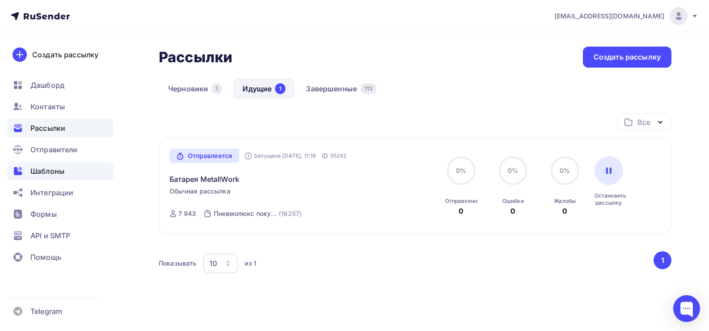
click at [51, 168] on span "Шаблоны" at bounding box center [47, 171] width 34 height 11
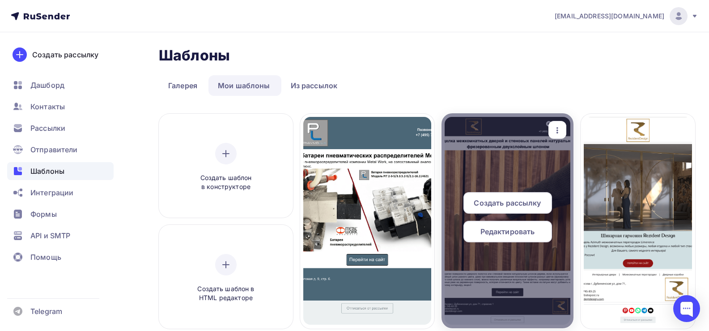
click at [556, 130] on icon "button" at bounding box center [557, 130] width 11 height 11
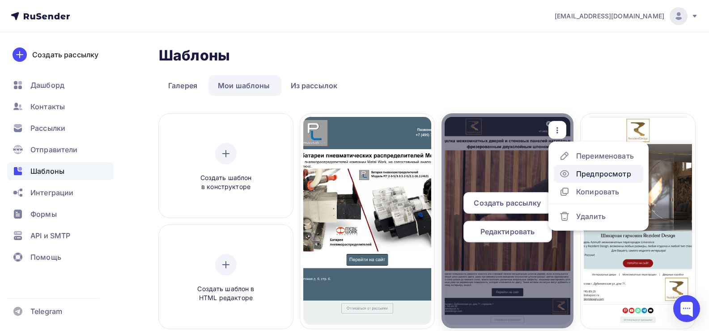
click at [593, 172] on div "Предпросмотр" at bounding box center [603, 173] width 55 height 11
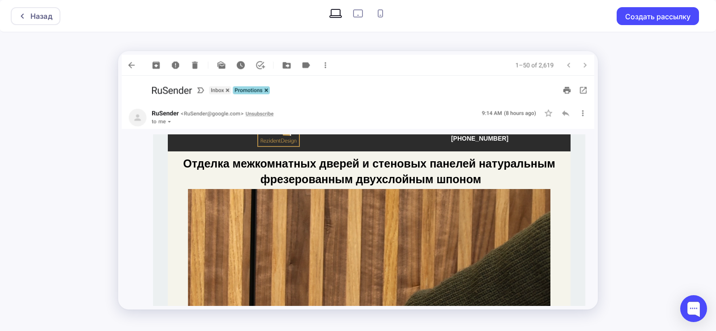
scroll to position [134, 0]
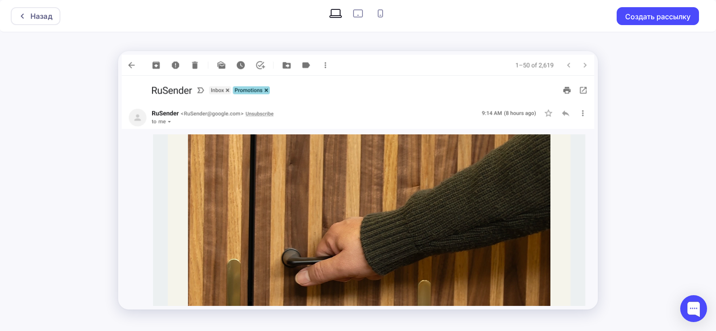
click at [374, 186] on img at bounding box center [369, 250] width 362 height 322
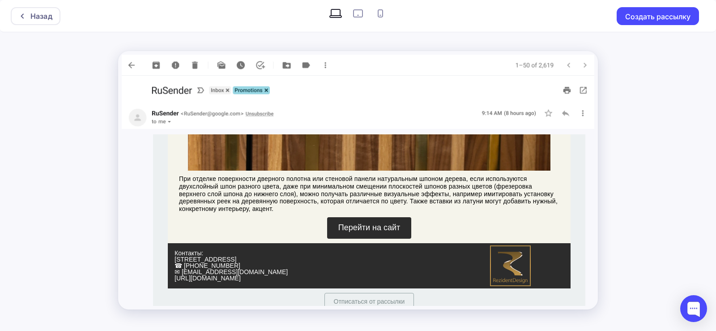
scroll to position [383, 0]
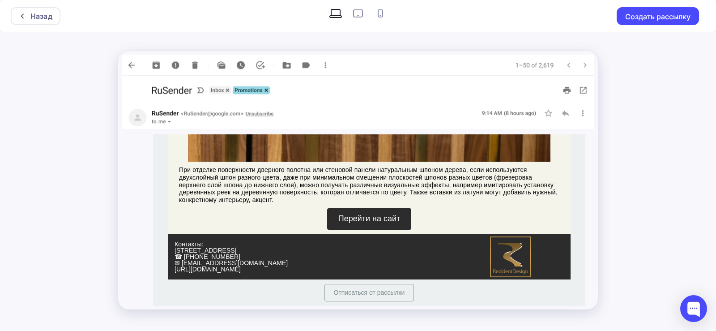
click at [361, 216] on span "Перейти на сайт" at bounding box center [369, 218] width 62 height 9
click at [22, 12] on div "Назад" at bounding box center [36, 16] width 50 height 18
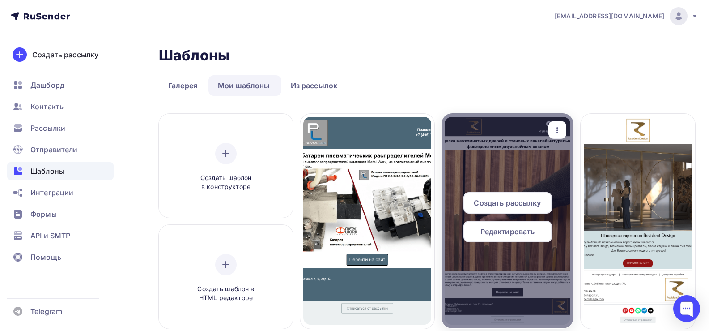
click at [514, 231] on span "Редактировать" at bounding box center [507, 231] width 55 height 11
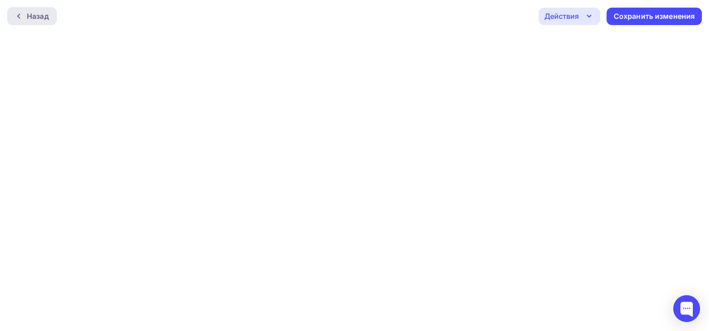
click at [29, 18] on div "Назад" at bounding box center [38, 16] width 22 height 11
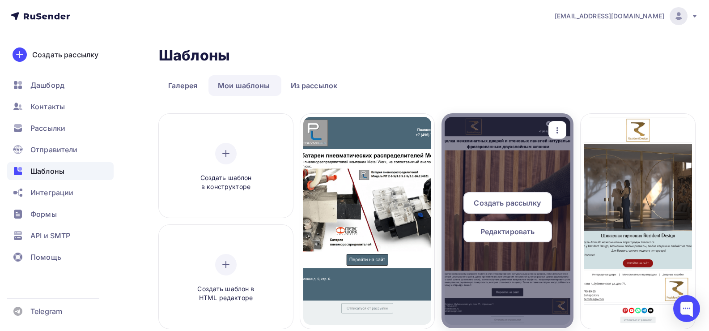
click at [517, 204] on span "Создать рассылку" at bounding box center [507, 202] width 67 height 11
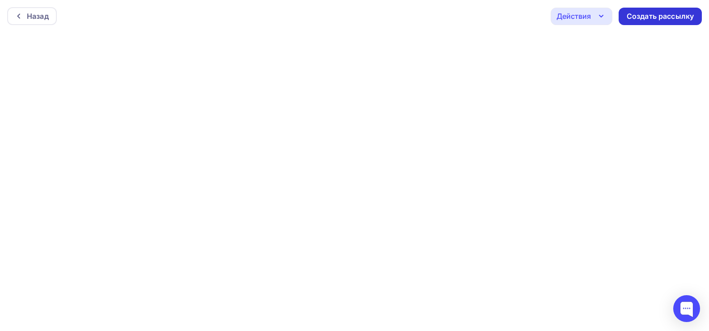
click at [651, 14] on div "Создать рассылку" at bounding box center [660, 16] width 67 height 10
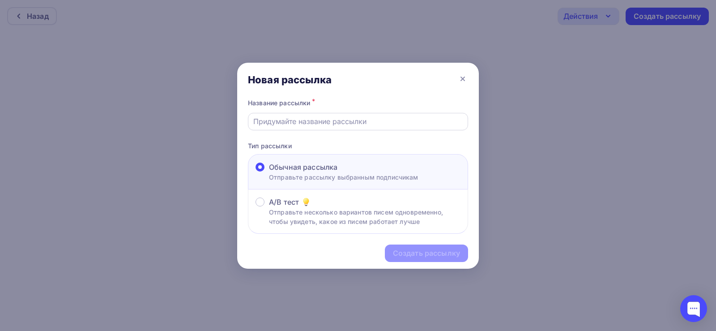
click at [344, 125] on input "text" at bounding box center [358, 121] width 210 height 11
click at [463, 80] on icon at bounding box center [462, 78] width 11 height 11
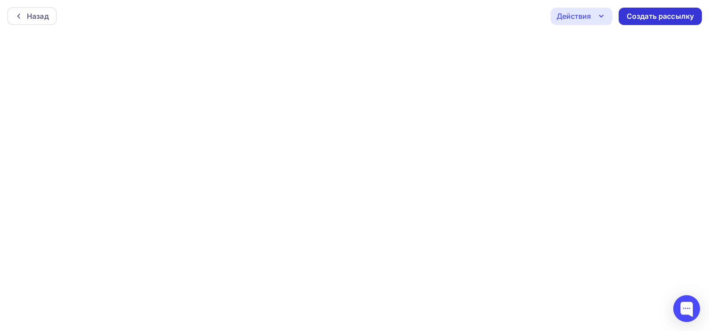
click at [661, 12] on div "Создать рассылку" at bounding box center [660, 16] width 67 height 10
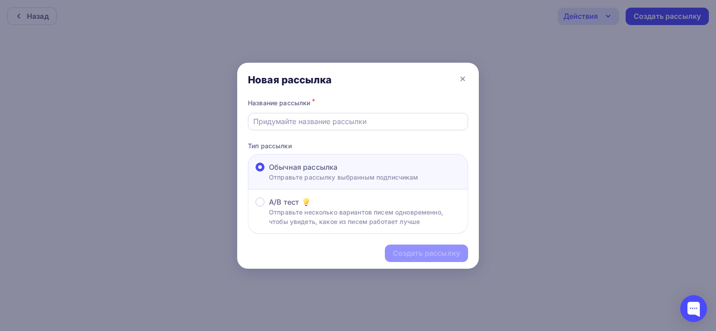
click at [278, 122] on input "text" at bounding box center [358, 121] width 210 height 11
type input "Фрезерованный шпон"
click at [440, 257] on div "Создать рассылку" at bounding box center [426, 253] width 67 height 10
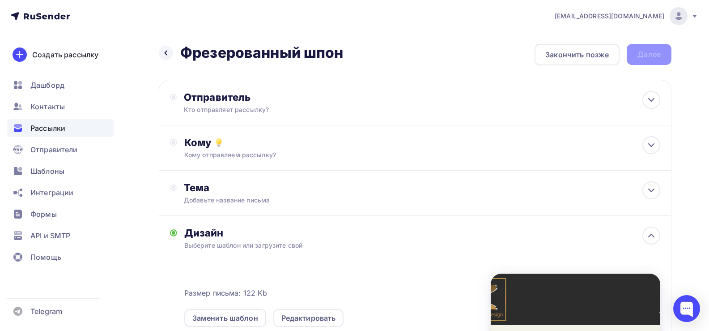
scroll to position [45, 0]
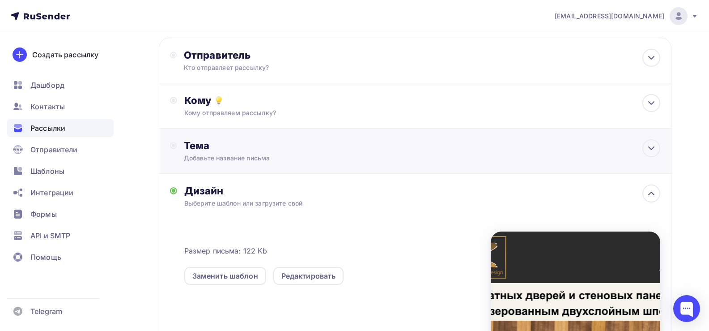
click at [211, 151] on div "Тема" at bounding box center [272, 145] width 177 height 13
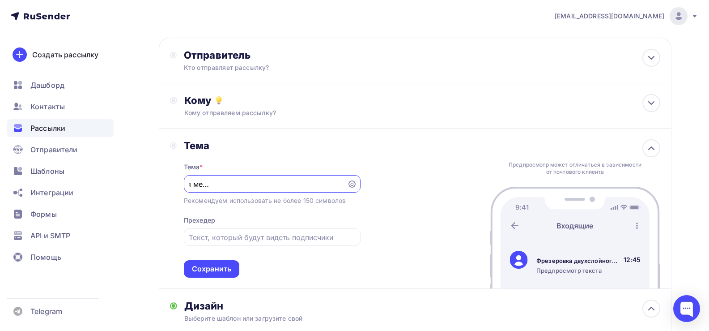
scroll to position [0, 136]
type input "Фрезеровка двухслойного шпона для межкомнатных дверей и стеновых панелей"
click at [211, 237] on input "text" at bounding box center [272, 237] width 166 height 11
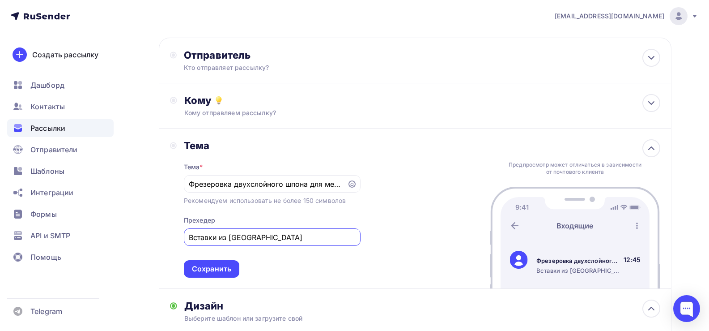
click at [282, 231] on div "Вставки из [GEOGRAPHIC_DATA]" at bounding box center [272, 236] width 177 height 17
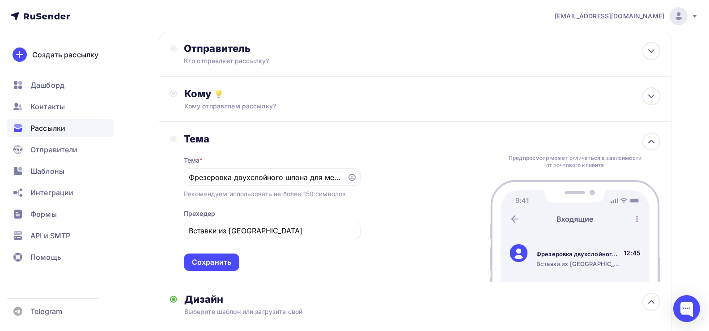
scroll to position [89, 0]
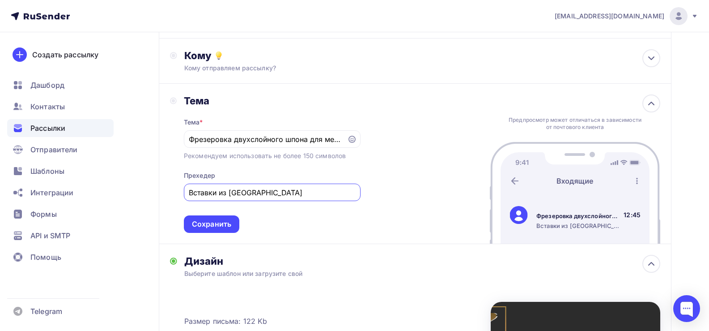
click at [274, 195] on input "Вставки из [GEOGRAPHIC_DATA]" at bounding box center [272, 192] width 166 height 11
drag, startPoint x: 253, startPoint y: 197, endPoint x: 132, endPoint y: 195, distance: 121.7
click at [132, 195] on div "Назад Фрезерованный шпон Фрезерованный шпон Закончить позже Далее Отправитель К…" at bounding box center [354, 244] width 709 height 602
click at [297, 193] on input "Вставки из латуни в межкомнатные двери и стеновые панели" at bounding box center [272, 192] width 166 height 11
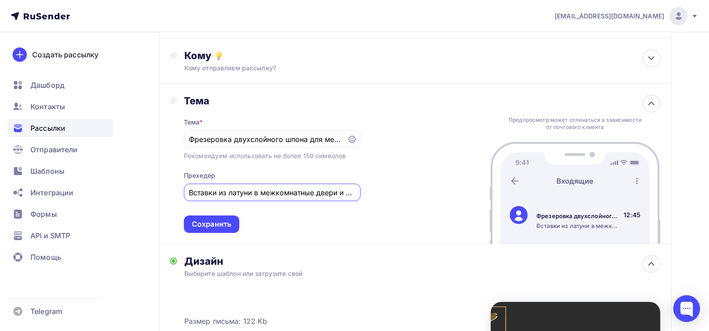
scroll to position [0, 52]
drag, startPoint x: 276, startPoint y: 192, endPoint x: 401, endPoint y: 194, distance: 125.7
click at [401, 194] on div "Тема Тема * Фрезеровка двухслойного шпона для межкомнатных дверей и стеновых па…" at bounding box center [415, 164] width 513 height 160
type input "Вставки из латуни в межкомнатные двери и стеновые панели"
click at [252, 141] on input "Фрезеровка двухслойного шпона для межкомнатных дверей и стеновых панелей" at bounding box center [265, 139] width 153 height 11
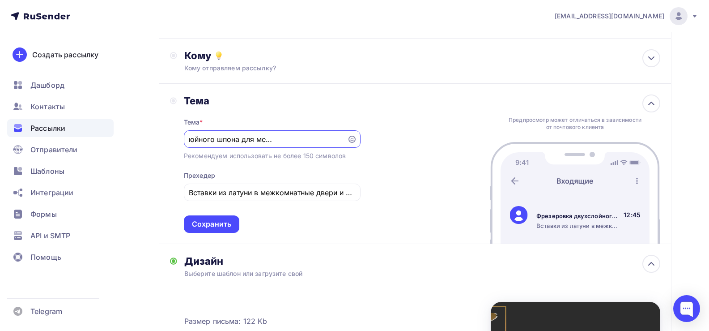
scroll to position [0, 136]
drag, startPoint x: 216, startPoint y: 139, endPoint x: 323, endPoint y: 144, distance: 107.5
click at [323, 144] on div "Фрезеровка двухслойного шпона для межкомнатных дверей и стеновых панелей" at bounding box center [272, 138] width 177 height 17
click at [208, 225] on div "Сохранить" at bounding box center [211, 224] width 39 height 10
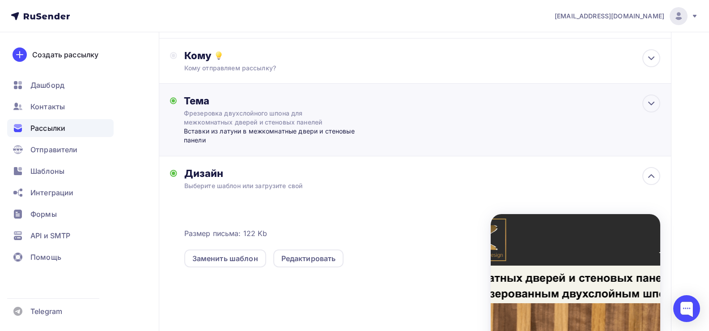
scroll to position [0, 0]
click at [207, 62] on div "Кому Кому отправляем рассылку? Списки получателей Выберите список Все списки id…" at bounding box center [422, 60] width 476 height 23
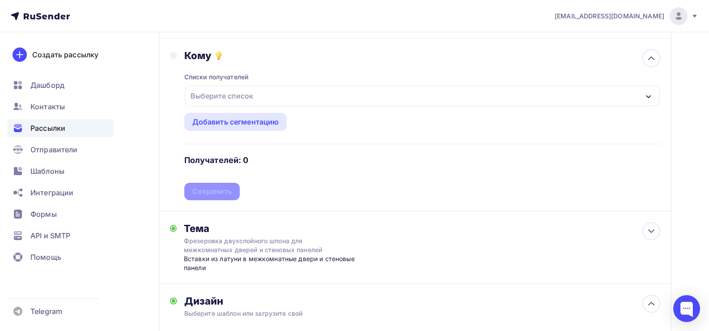
click at [221, 94] on div "Выберите список" at bounding box center [222, 96] width 70 height 16
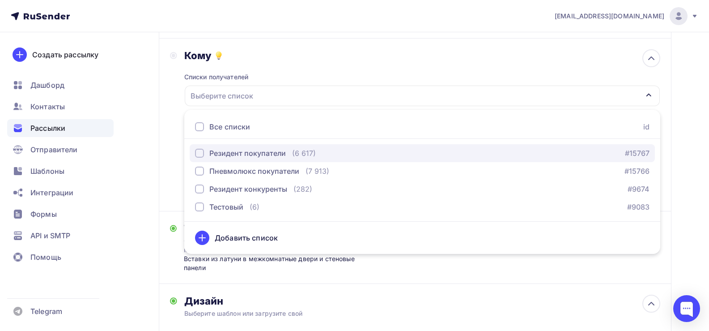
click at [236, 153] on div "Резидент покупатели" at bounding box center [247, 153] width 76 height 11
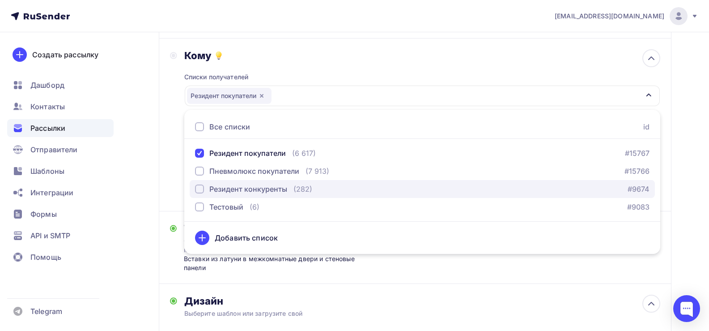
click at [231, 190] on div "Резидент конкуренты" at bounding box center [248, 188] width 78 height 11
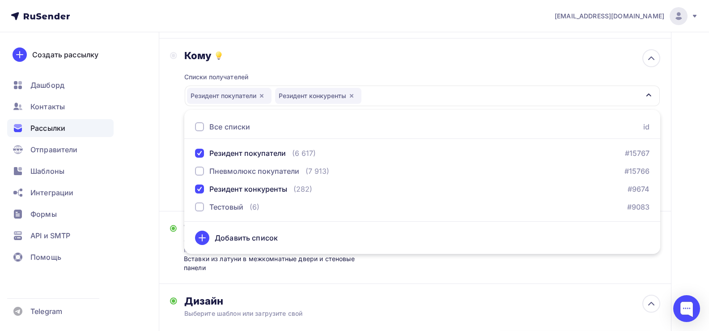
click at [286, 51] on div "Кому" at bounding box center [422, 55] width 476 height 13
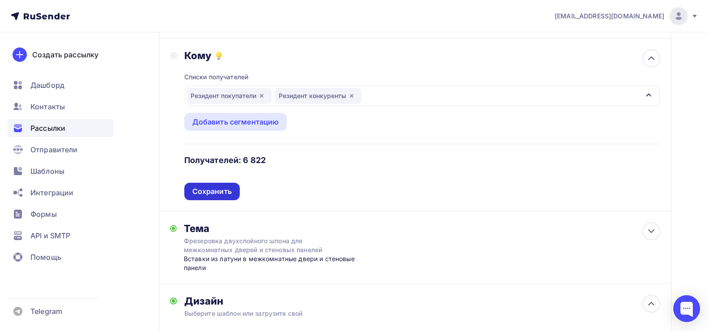
click at [212, 189] on div "Сохранить" at bounding box center [211, 191] width 39 height 10
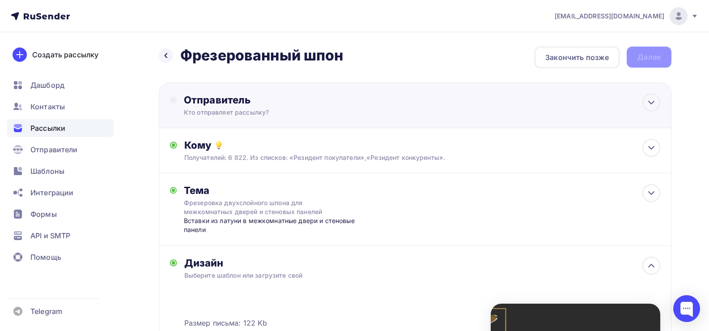
click at [220, 102] on div "Отправитель" at bounding box center [281, 99] width 194 height 13
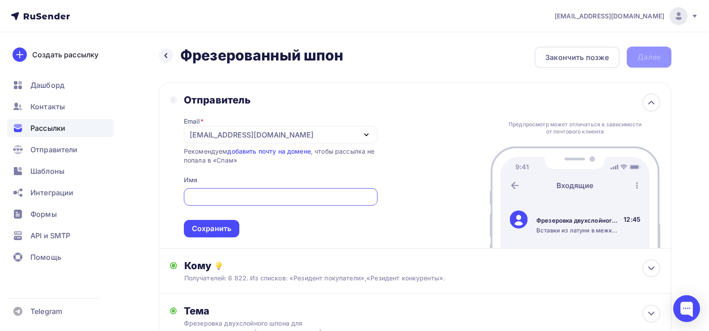
click at [242, 136] on div "[EMAIL_ADDRESS][DOMAIN_NAME]" at bounding box center [252, 134] width 124 height 11
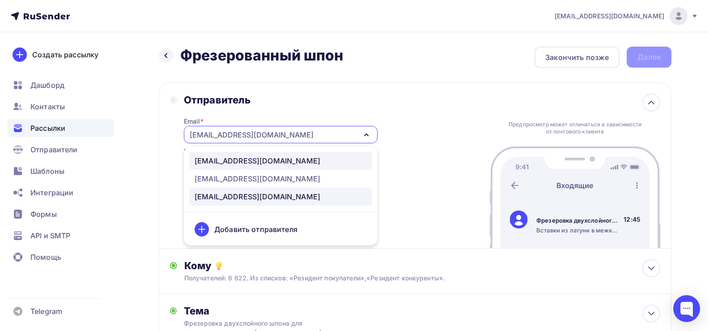
click at [235, 158] on div "[EMAIL_ADDRESS][DOMAIN_NAME]" at bounding box center [258, 160] width 126 height 11
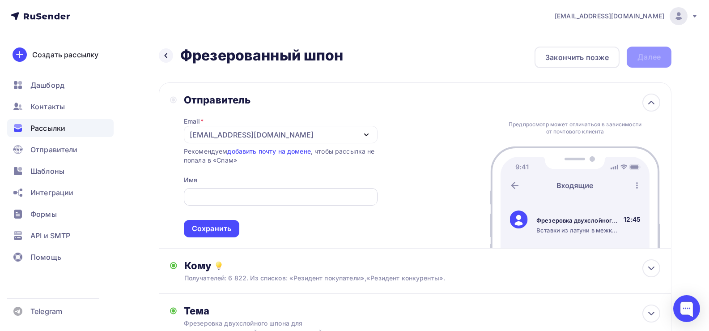
click at [224, 195] on input "text" at bounding box center [280, 196] width 183 height 11
paste input "Rezident Design"
click at [223, 196] on input "Rezident Design" at bounding box center [280, 196] width 183 height 11
type input "RezidentDesign"
click at [212, 227] on div "Сохранить" at bounding box center [211, 228] width 39 height 10
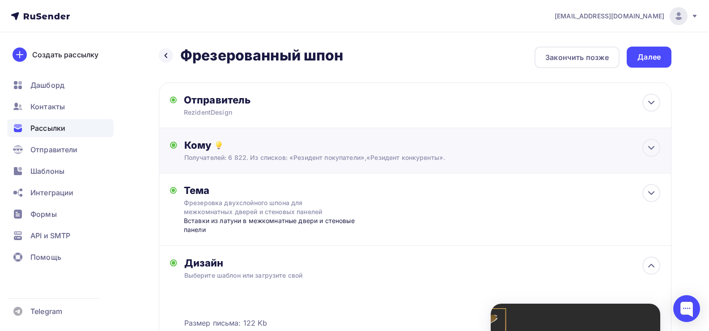
click at [248, 154] on div "Получателей: 6 822. Из списков: «Резидент покупатели»,«Резидент конкуренты»." at bounding box center [398, 157] width 429 height 9
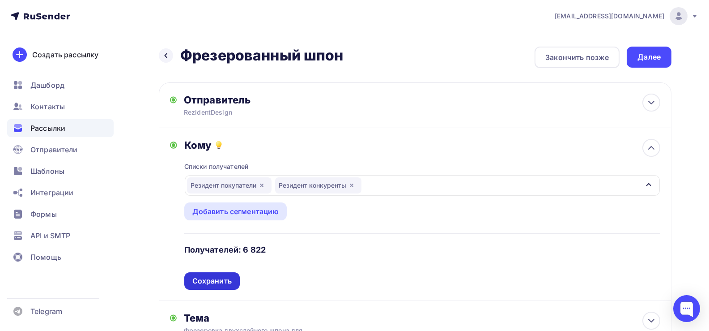
click at [207, 281] on div "Сохранить" at bounding box center [211, 281] width 39 height 10
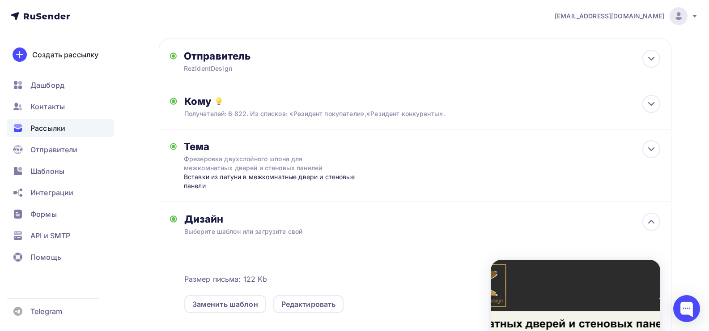
scroll to position [89, 0]
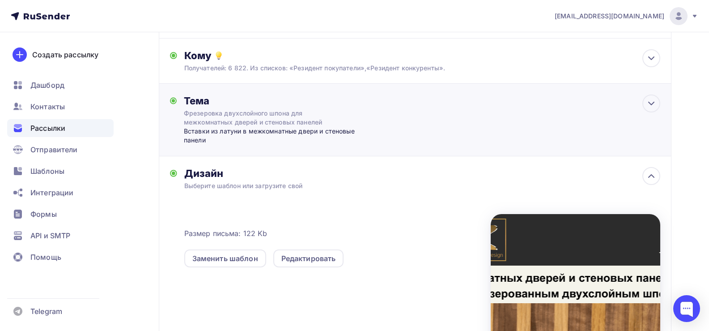
click at [225, 127] on div "Вставки из латуни в межкомнатные двери и стеновые панели" at bounding box center [272, 136] width 177 height 18
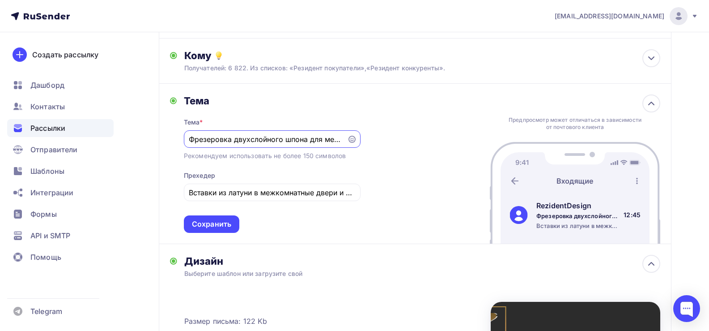
scroll to position [0, 0]
click at [206, 140] on input "Фрезеровка двухслойного шпона для межкомнатных дверей и стеновых панелей" at bounding box center [265, 139] width 153 height 11
click at [203, 223] on div "Сохранить" at bounding box center [211, 224] width 39 height 10
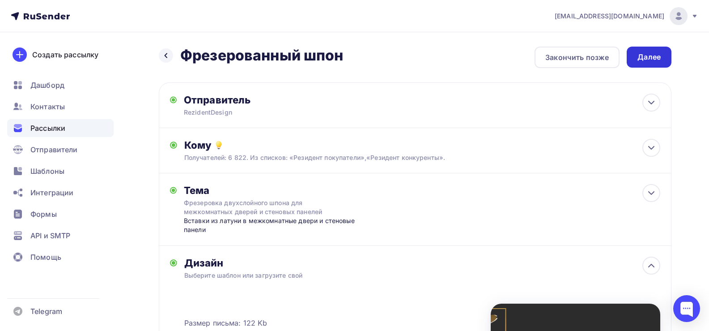
click at [649, 53] on div "Далее" at bounding box center [648, 57] width 23 height 10
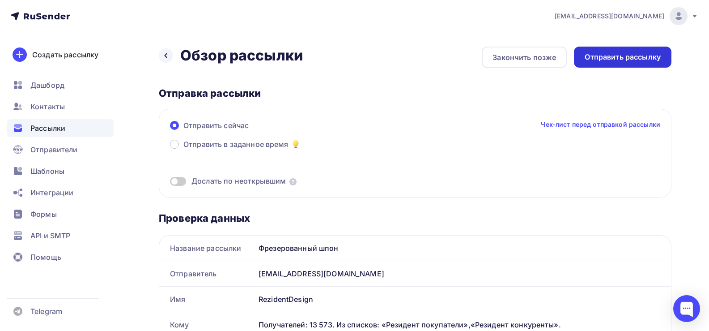
click at [640, 54] on div "Отправить рассылку" at bounding box center [623, 57] width 76 height 10
